Goal: Information Seeking & Learning: Check status

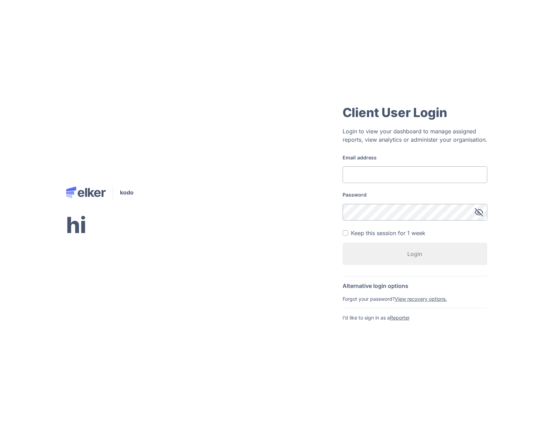
click at [402, 173] on input "Email address" at bounding box center [414, 175] width 145 height 17
click at [362, 174] on input "[EMAIL_ADDRESS][DOMAIN_NAME]" at bounding box center [414, 175] width 145 height 17
type input "[EMAIL_ADDRESS][DOMAIN_NAME]"
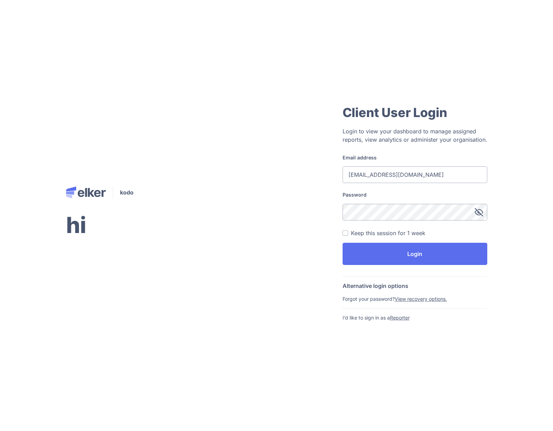
click at [342, 243] on button "Login" at bounding box center [414, 254] width 145 height 22
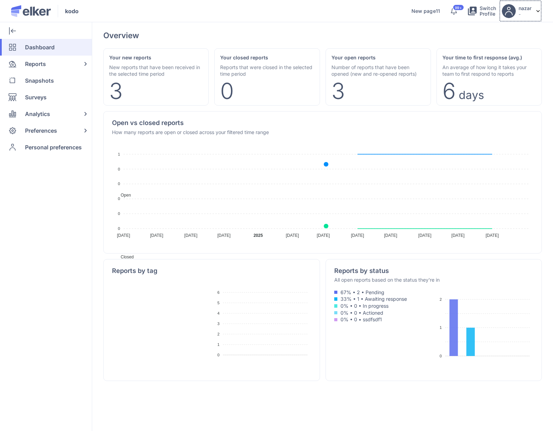
click at [519, 13] on p "-" at bounding box center [524, 14] width 13 height 6
click at [450, 14] on icon at bounding box center [454, 11] width 8 height 8
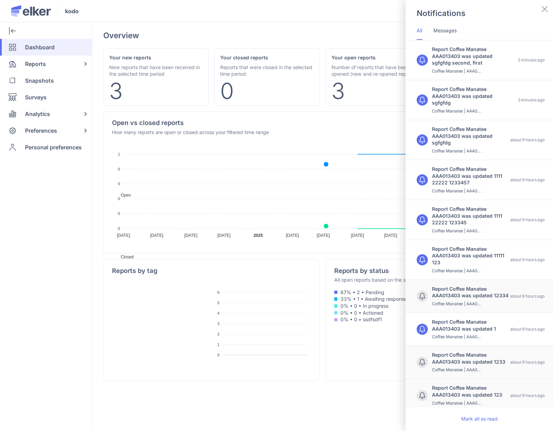
click at [296, 15] on div "Notifications All Messages Report Coffee Manatee AAA013403 was updated sgfgfdg …" at bounding box center [276, 215] width 553 height 431
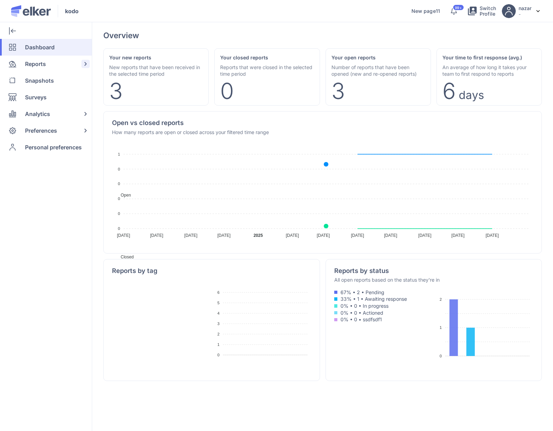
click at [48, 63] on div "Reports" at bounding box center [44, 64] width 89 height 17
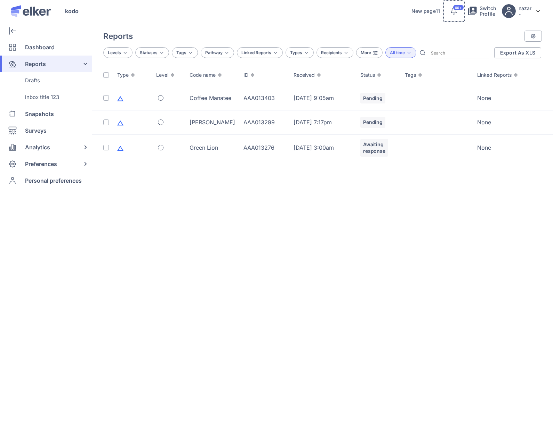
click at [450, 11] on icon at bounding box center [454, 11] width 8 height 8
